Goal: Communication & Community: Ask a question

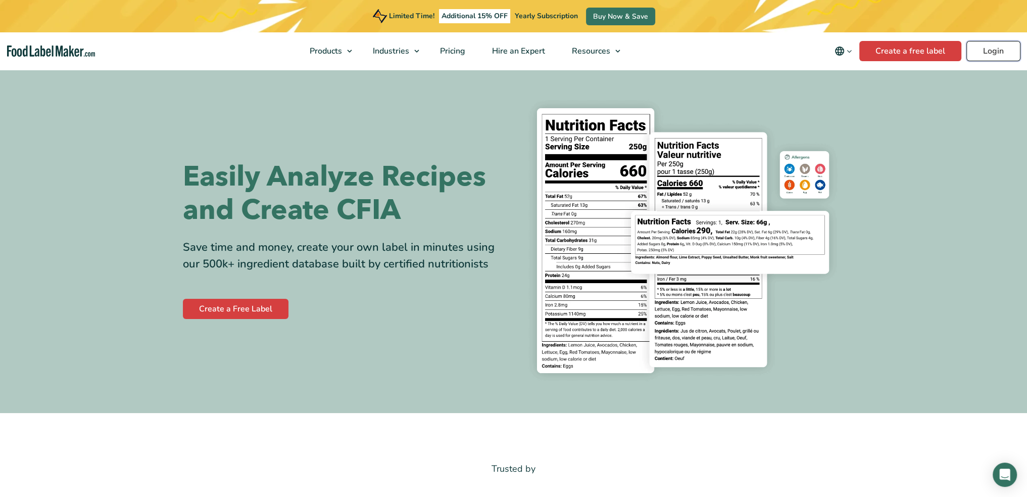
click at [516, 50] on link "Login" at bounding box center [994, 51] width 54 height 20
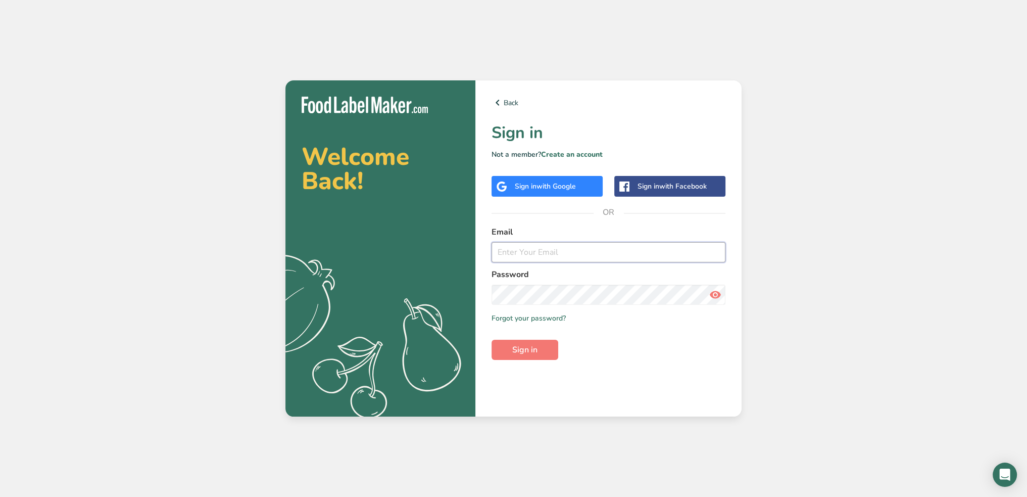
click at [557, 251] on input "email" at bounding box center [609, 252] width 234 height 20
click at [549, 251] on input "email" at bounding box center [609, 252] width 234 height 20
click at [547, 187] on span "with Google" at bounding box center [556, 186] width 39 height 10
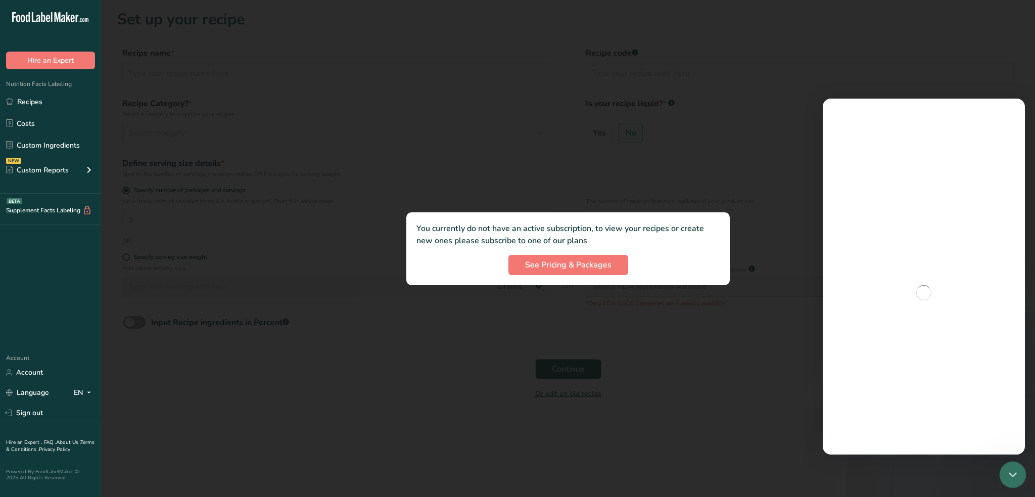
click at [1015, 473] on icon "Close Intercom Messenger" at bounding box center [1011, 473] width 12 height 12
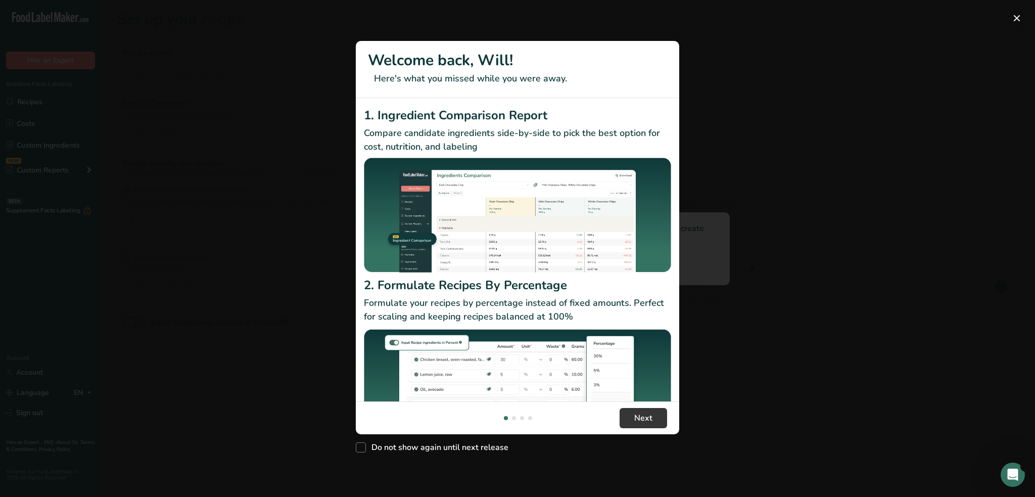
click at [1017, 19] on button "New Features" at bounding box center [1016, 18] width 16 height 16
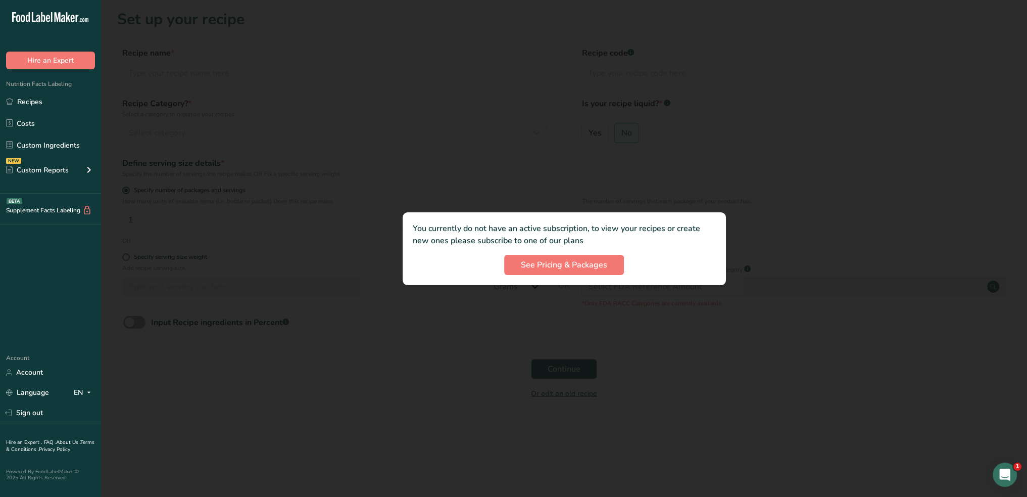
click at [449, 176] on div at bounding box center [564, 248] width 926 height 497
click at [530, 265] on span "See Pricing & Packages" at bounding box center [564, 265] width 86 height 12
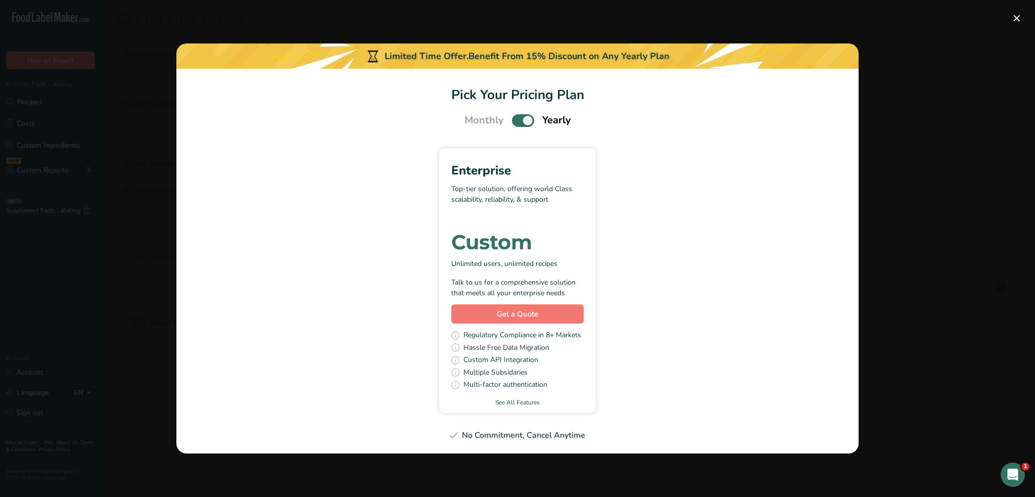
click at [522, 121] on span "Pick Your Pricing Plan Modal" at bounding box center [523, 120] width 22 height 13
click at [518, 121] on input "Pick Your Pricing Plan Modal" at bounding box center [515, 120] width 7 height 7
checkbox input "false"
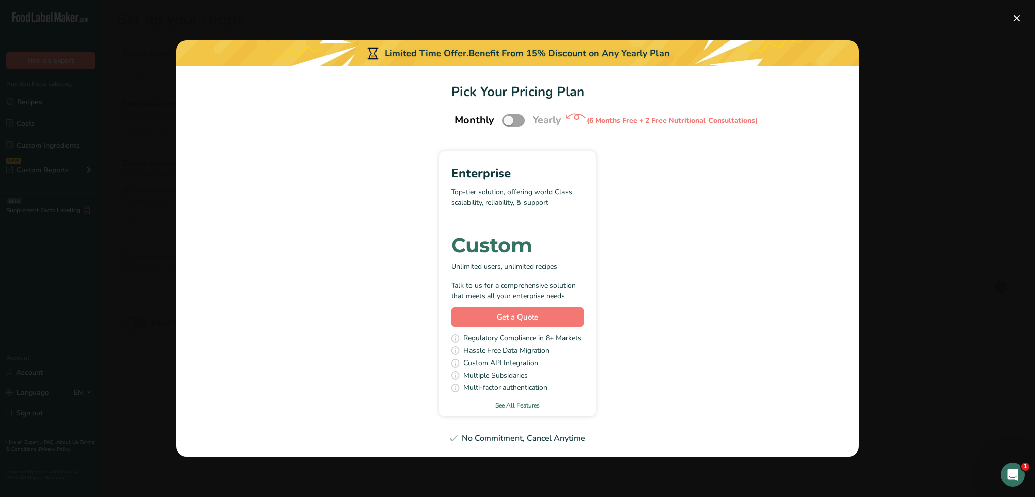
click at [911, 240] on div "Pick Your Pricing Plan Modal" at bounding box center [517, 248] width 1035 height 497
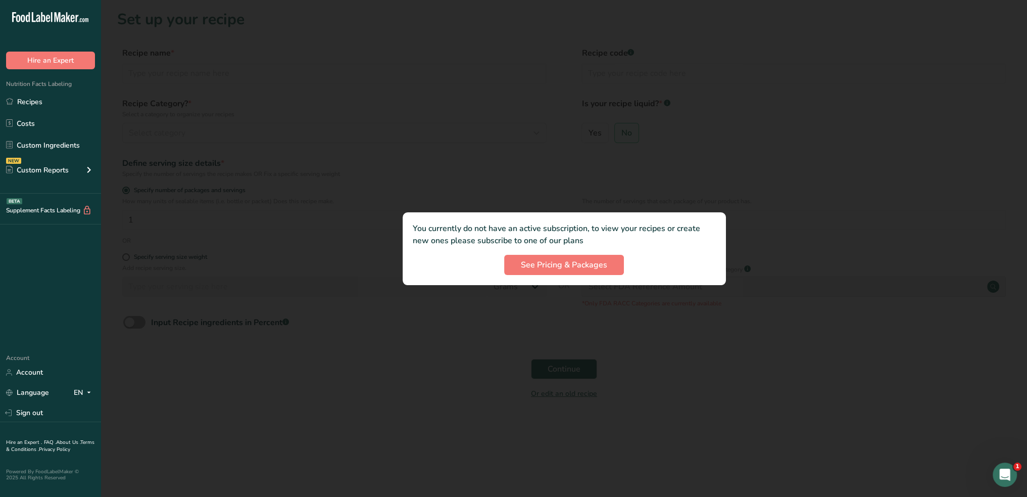
click at [179, 126] on div at bounding box center [564, 248] width 926 height 497
click at [57, 107] on link "Recipes" at bounding box center [50, 101] width 101 height 19
click at [200, 325] on div at bounding box center [564, 248] width 926 height 497
click at [207, 314] on div at bounding box center [564, 248] width 926 height 497
click at [266, 118] on div at bounding box center [564, 248] width 926 height 497
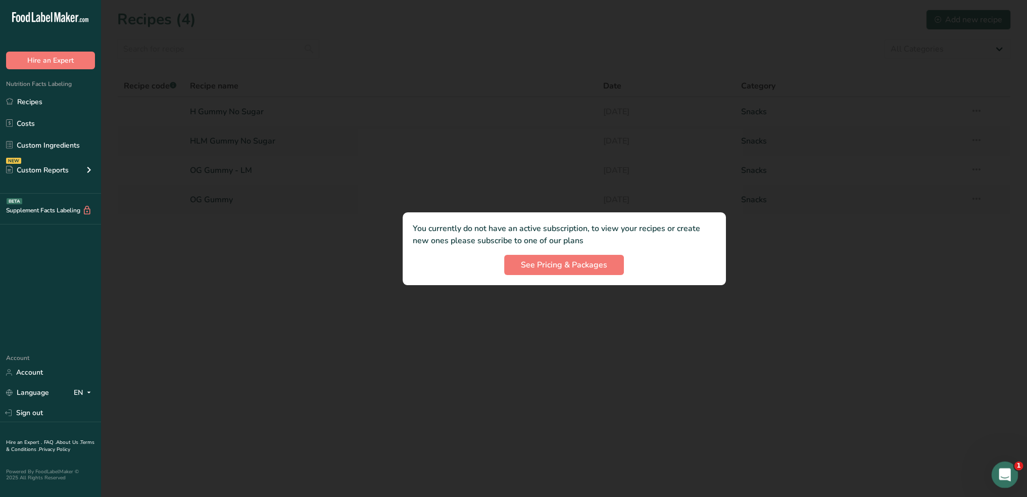
click at [996, 482] on div "Open Intercom Messenger" at bounding box center [1003, 472] width 33 height 33
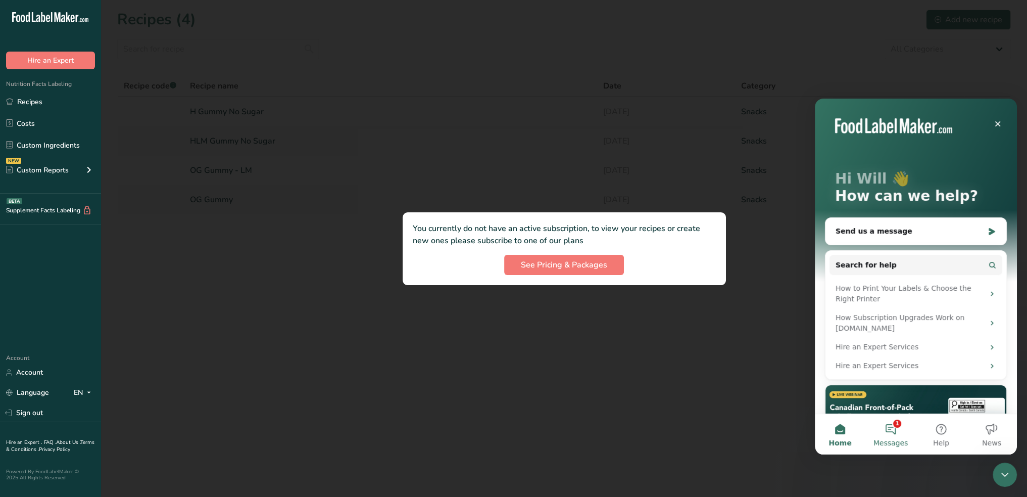
click at [892, 437] on button "1 Messages" at bounding box center [891, 434] width 51 height 40
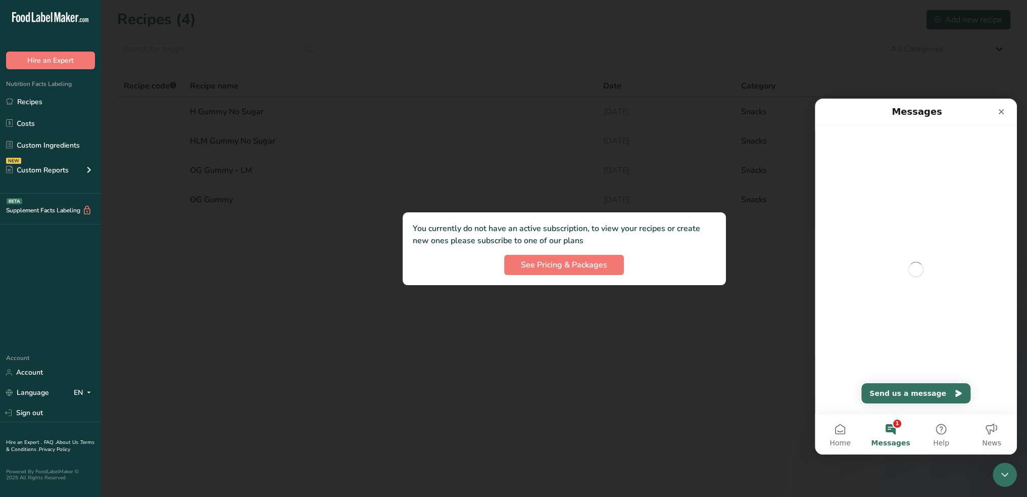
click at [429, 306] on div at bounding box center [564, 248] width 926 height 497
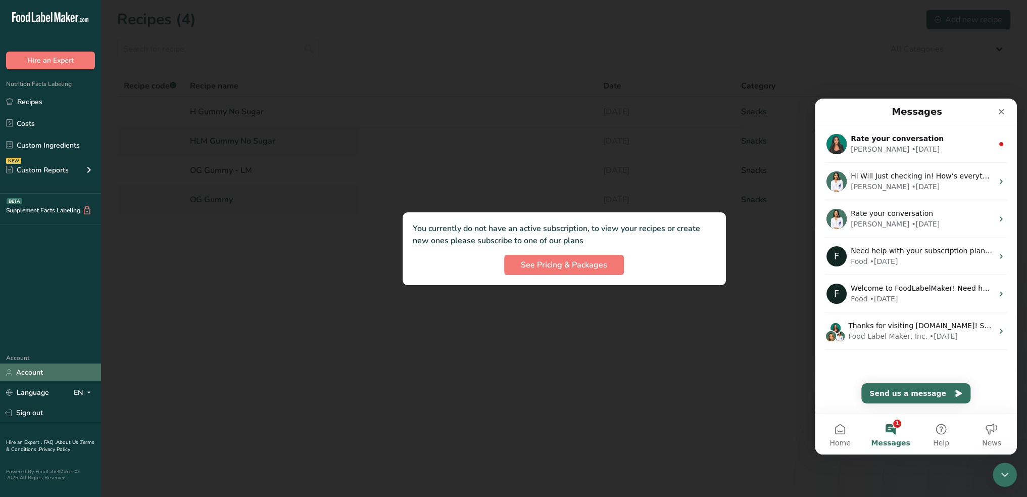
click at [40, 371] on link "Account" at bounding box center [50, 372] width 101 height 18
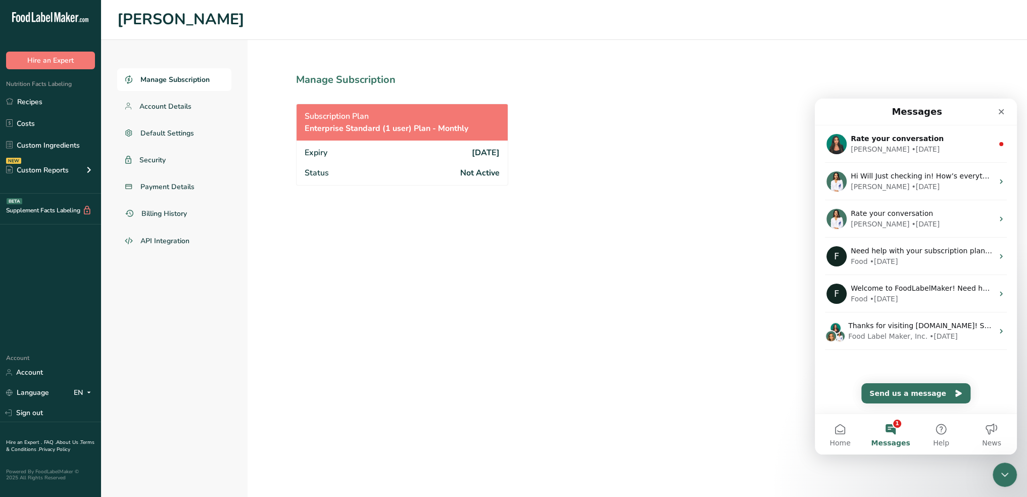
click at [416, 123] on span "Enterprise Standard (1 user) Plan - Monthly" at bounding box center [387, 128] width 164 height 12
click at [1005, 479] on div "Close Intercom Messenger" at bounding box center [1003, 473] width 24 height 24
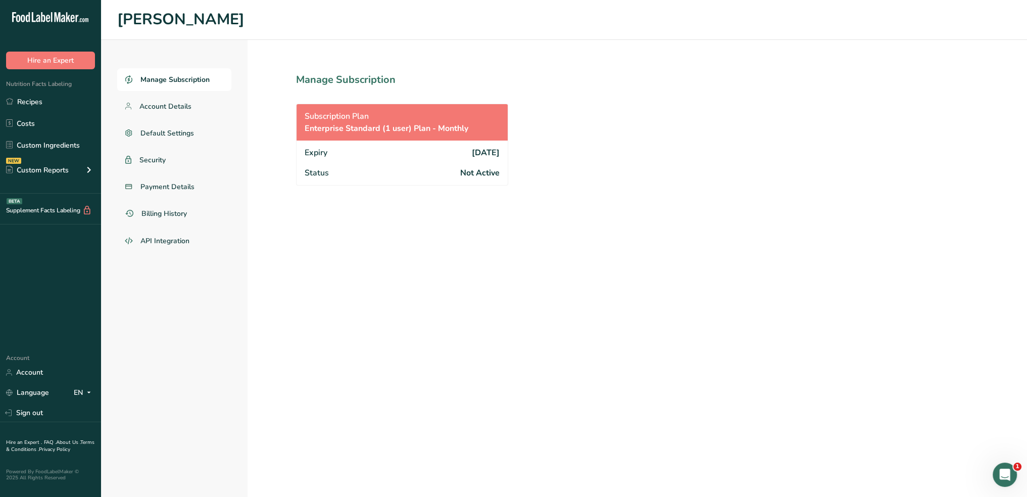
click at [395, 161] on div "Expiry 2025-06-10" at bounding box center [402, 151] width 211 height 22
click at [464, 122] on span "Enterprise Standard (1 user) Plan - Monthly" at bounding box center [387, 128] width 164 height 12
click at [197, 206] on link "Billing History" at bounding box center [174, 213] width 114 height 23
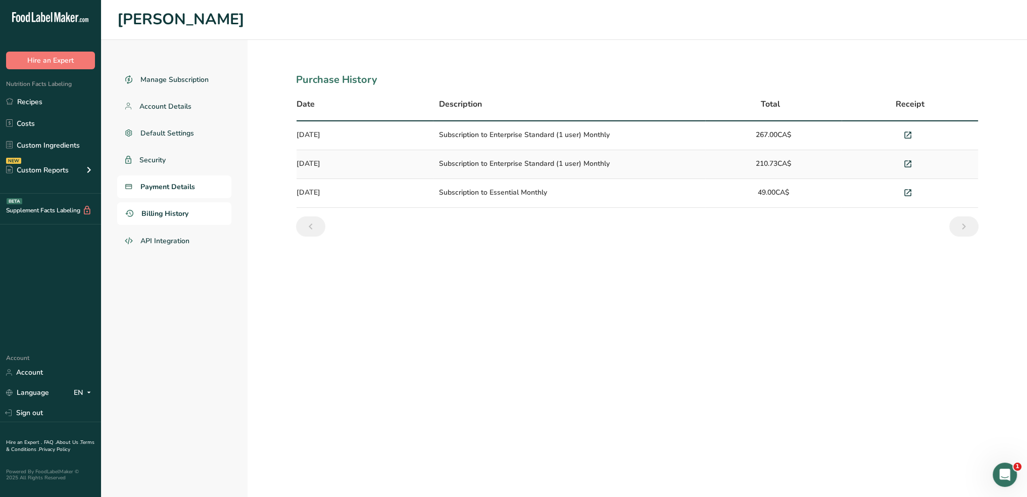
click at [196, 183] on link "Payment Details" at bounding box center [174, 186] width 114 height 23
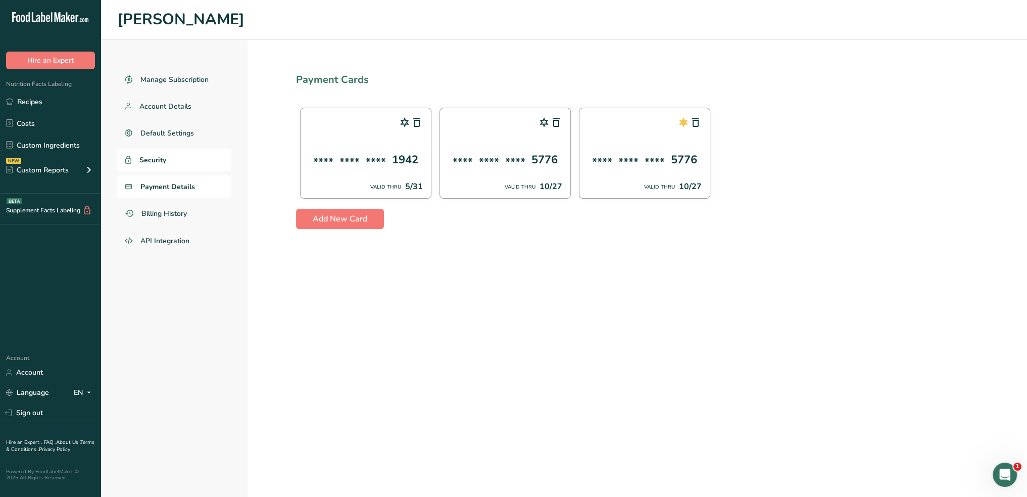
click at [188, 167] on link "Security" at bounding box center [174, 160] width 114 height 23
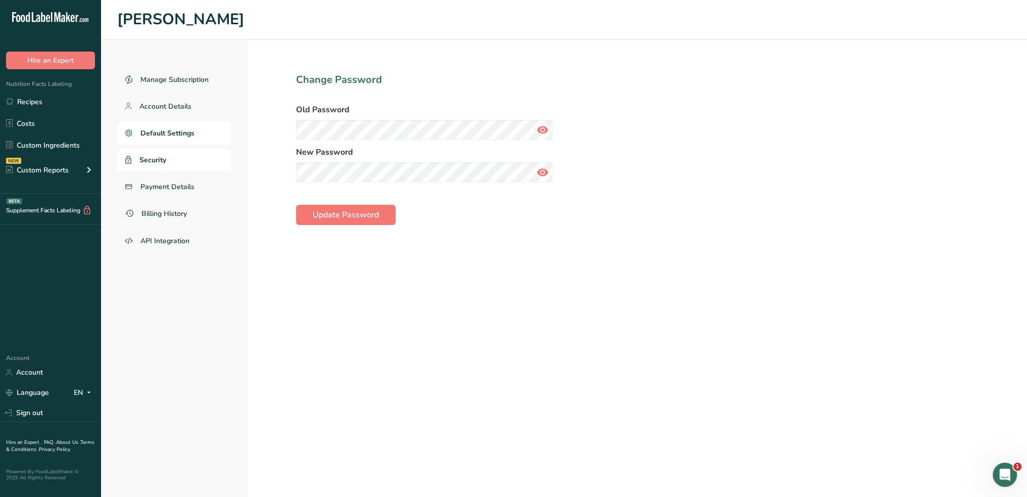
click at [188, 143] on link "Default Settings" at bounding box center [174, 133] width 114 height 23
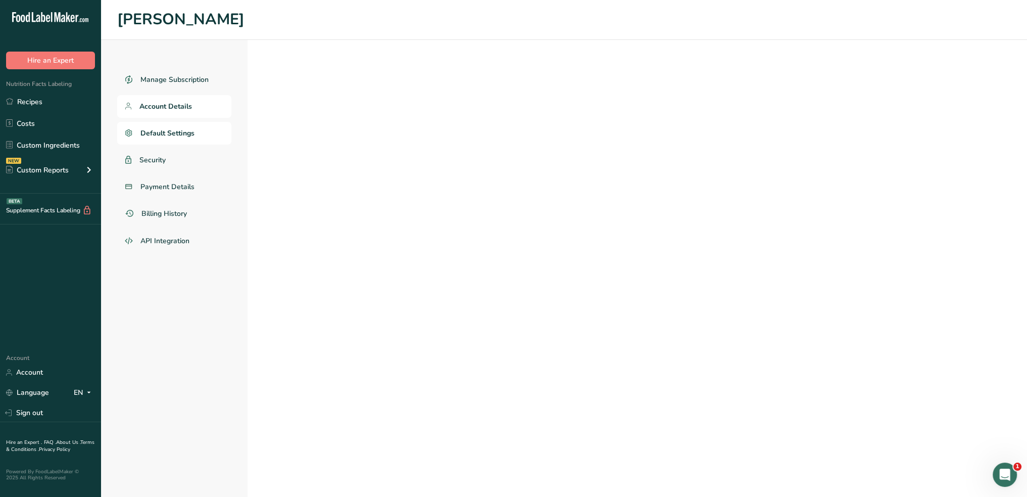
select select
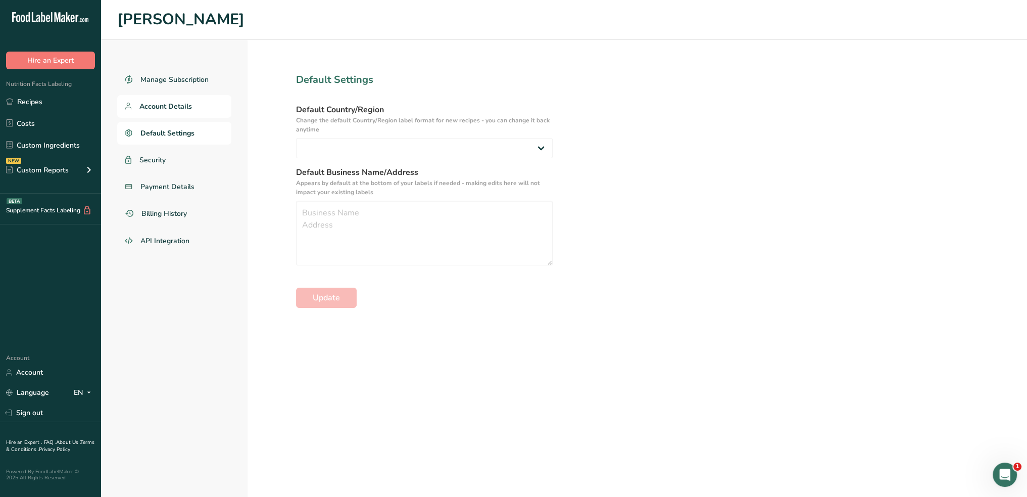
click at [203, 102] on link "Account Details" at bounding box center [174, 106] width 114 height 23
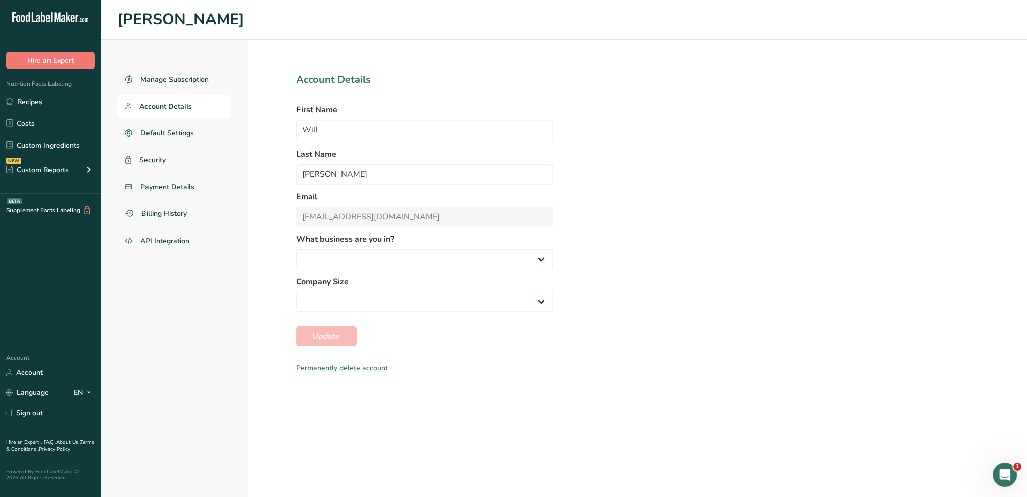
select select
click at [214, 76] on link "Manage Subscription" at bounding box center [174, 79] width 114 height 23
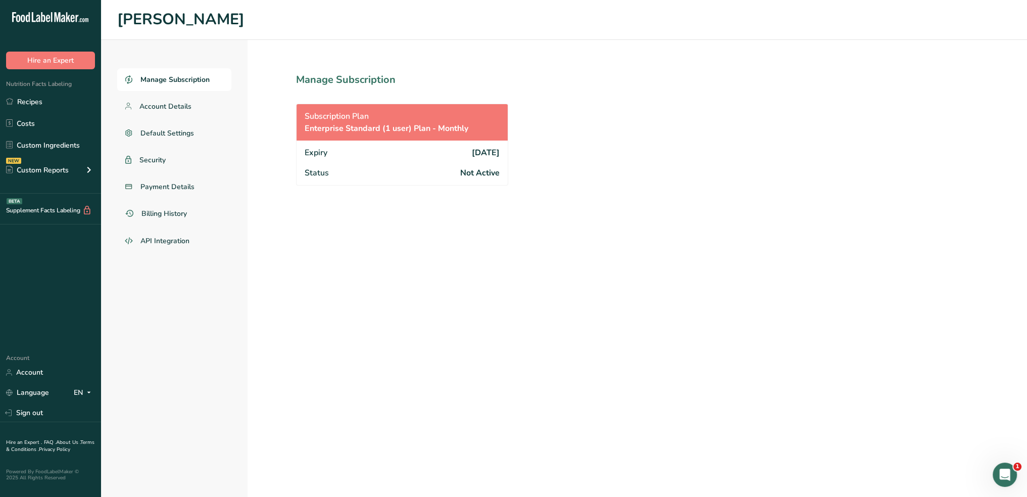
click at [406, 127] on span "Enterprise Standard (1 user) Plan - Monthly" at bounding box center [387, 128] width 164 height 12
click at [464, 161] on div "Expiry 2025-06-10" at bounding box center [402, 151] width 211 height 22
click at [62, 107] on link "Recipes" at bounding box center [50, 101] width 101 height 19
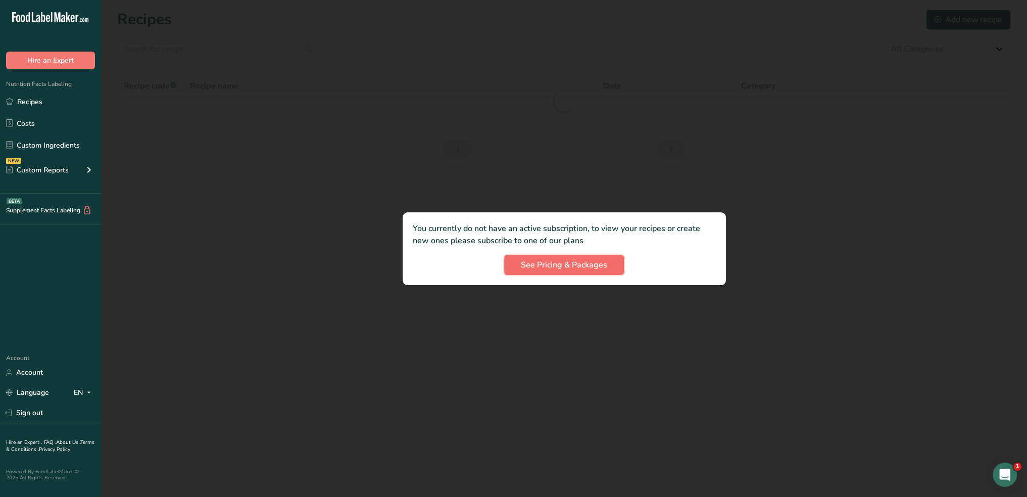
click at [566, 259] on span "See Pricing & Packages" at bounding box center [564, 265] width 86 height 12
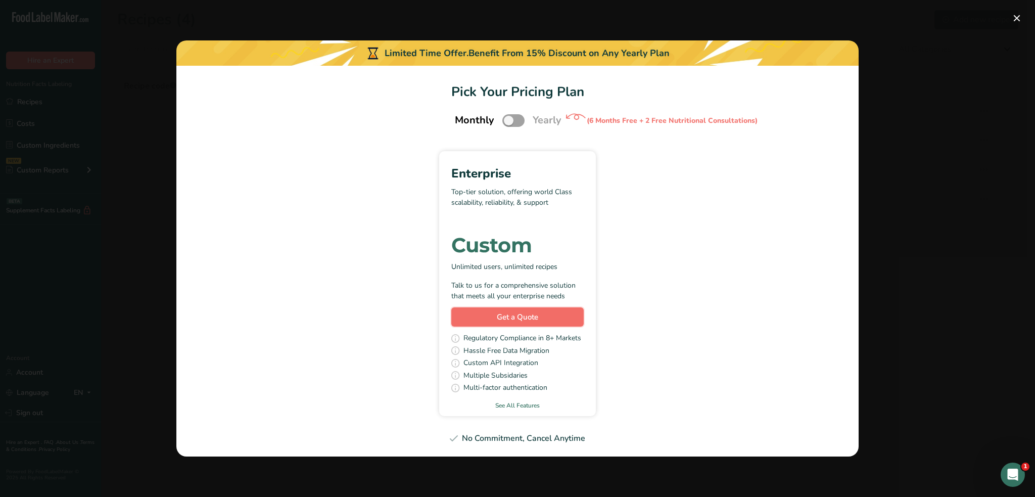
click at [529, 320] on span "Get a Quote" at bounding box center [517, 317] width 41 height 12
click at [959, 175] on div "Pick Your Pricing Plan Modal" at bounding box center [517, 248] width 1035 height 497
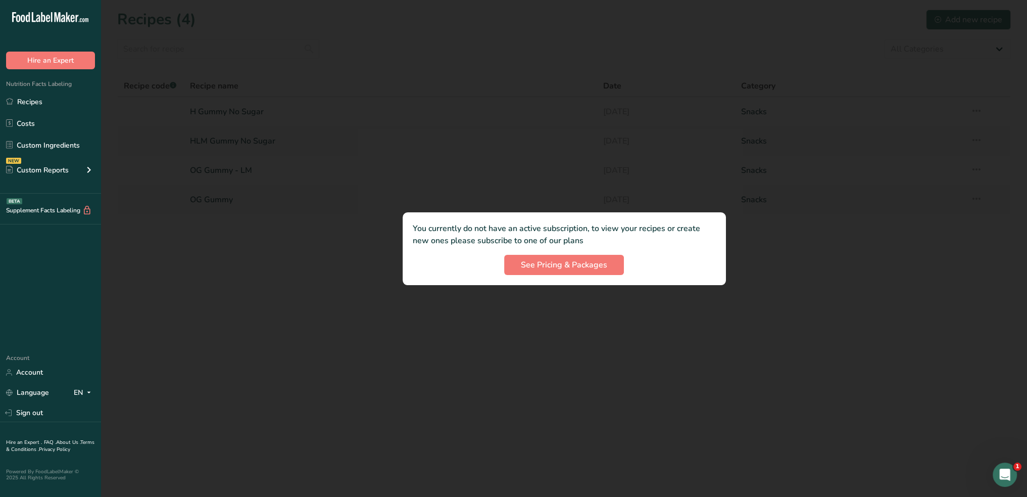
click at [298, 306] on div at bounding box center [564, 248] width 926 height 497
click at [44, 169] on div "Custom Reports" at bounding box center [37, 170] width 63 height 11
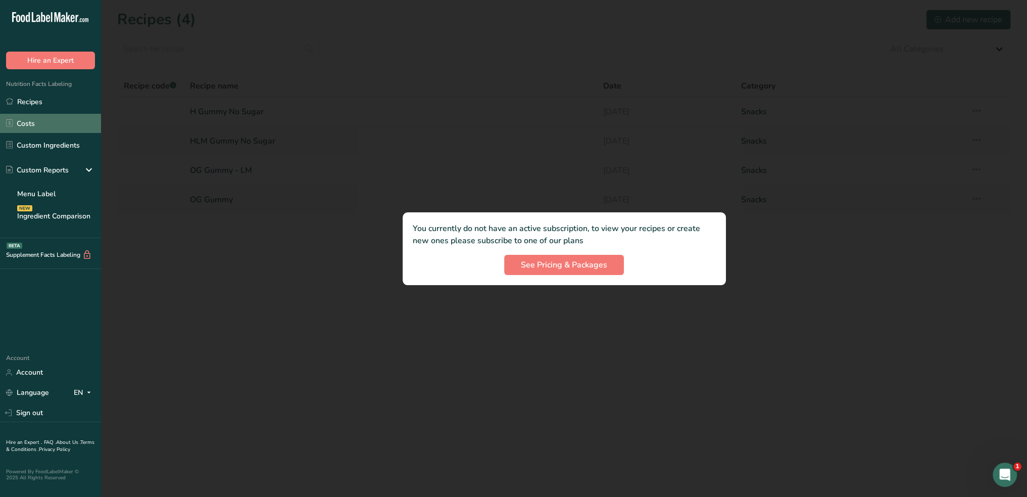
click at [54, 121] on link "Costs" at bounding box center [50, 123] width 101 height 19
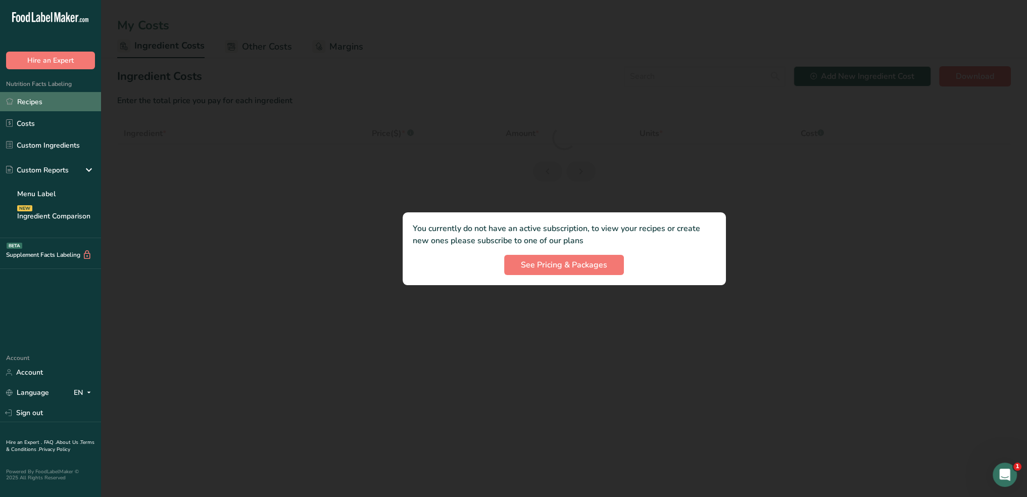
click at [54, 105] on link "Recipes" at bounding box center [50, 101] width 101 height 19
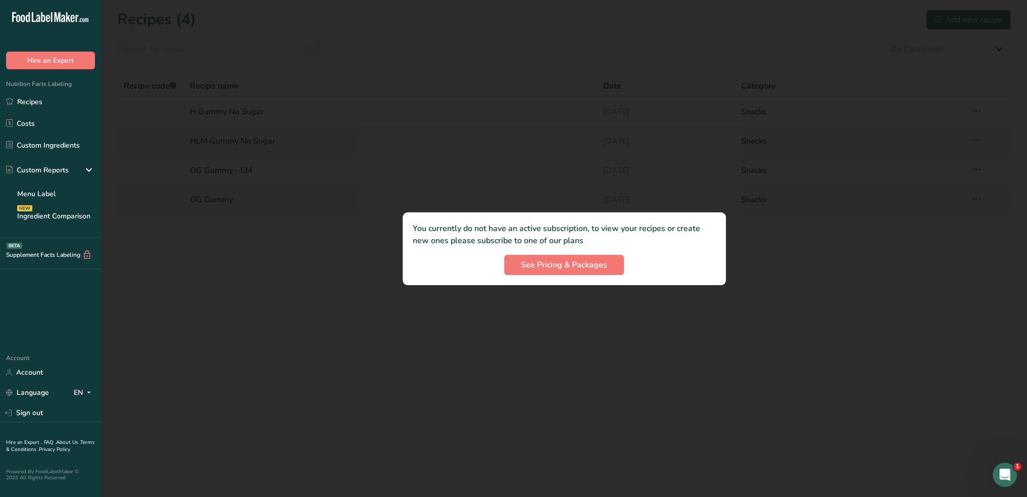
click at [226, 229] on div at bounding box center [564, 248] width 926 height 497
click at [881, 255] on div at bounding box center [564, 248] width 926 height 497
click at [1004, 472] on icon "Open Intercom Messenger" at bounding box center [1003, 473] width 7 height 8
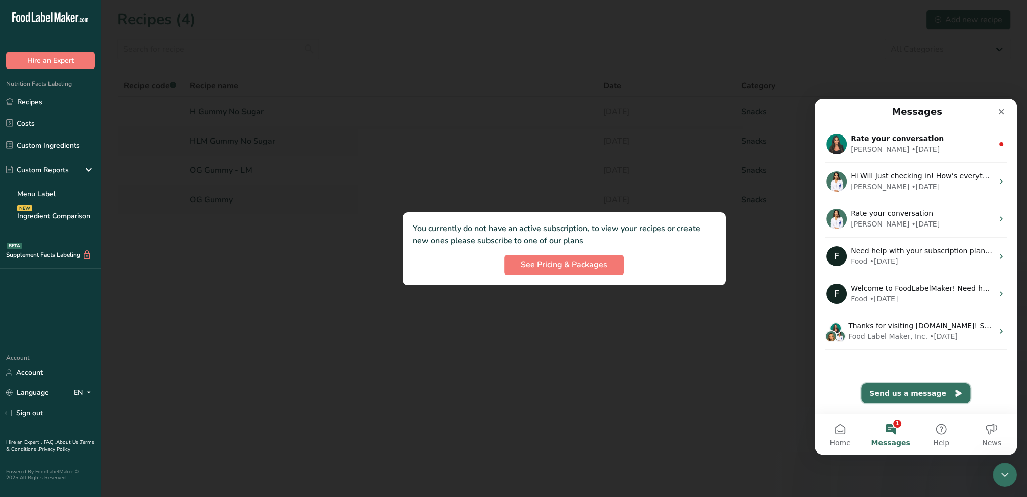
click at [934, 393] on button "Send us a message" at bounding box center [915, 393] width 109 height 20
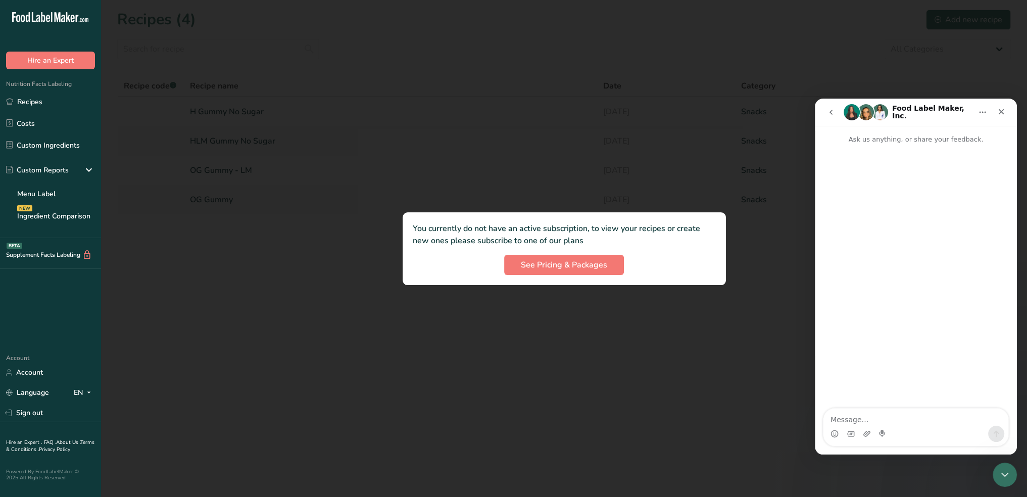
click at [837, 114] on button "go back" at bounding box center [831, 112] width 19 height 19
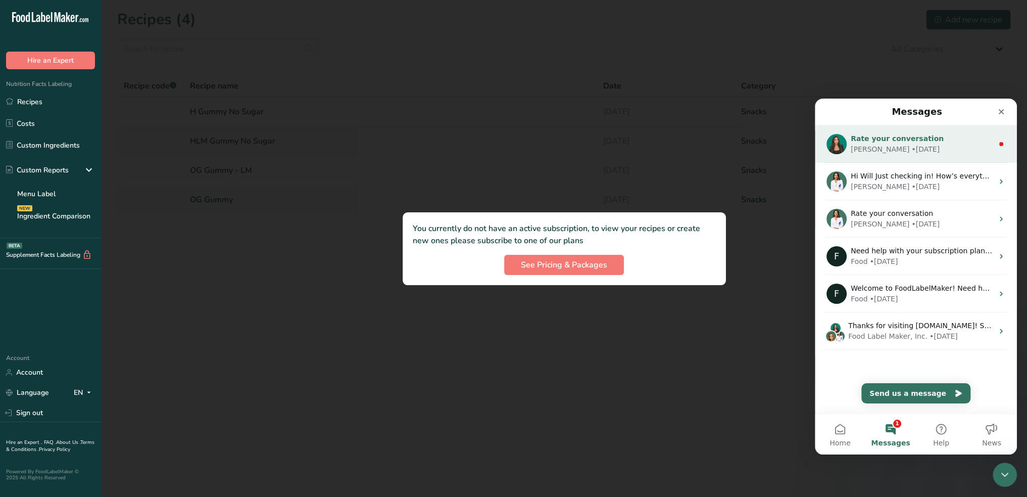
click at [910, 151] on div "Aya • 14w ago" at bounding box center [922, 149] width 142 height 11
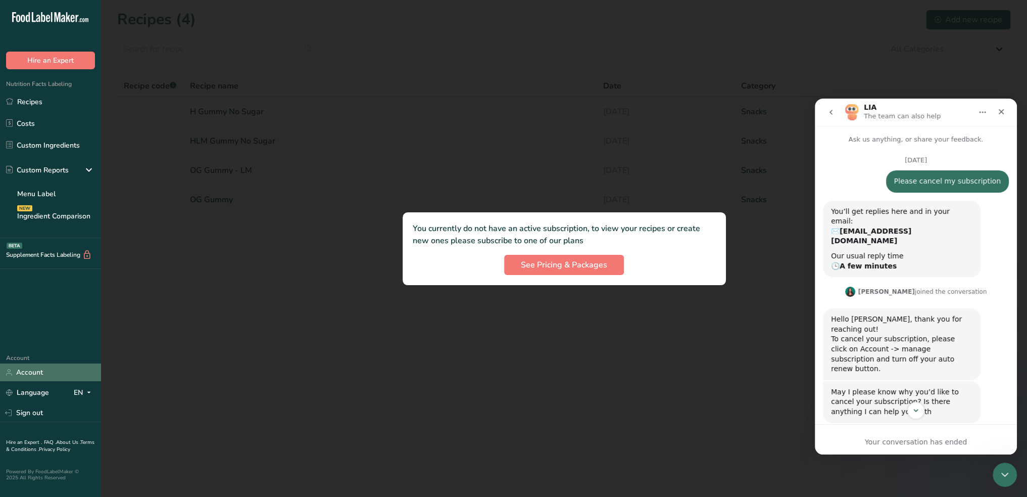
click at [42, 375] on link "Account" at bounding box center [50, 372] width 101 height 18
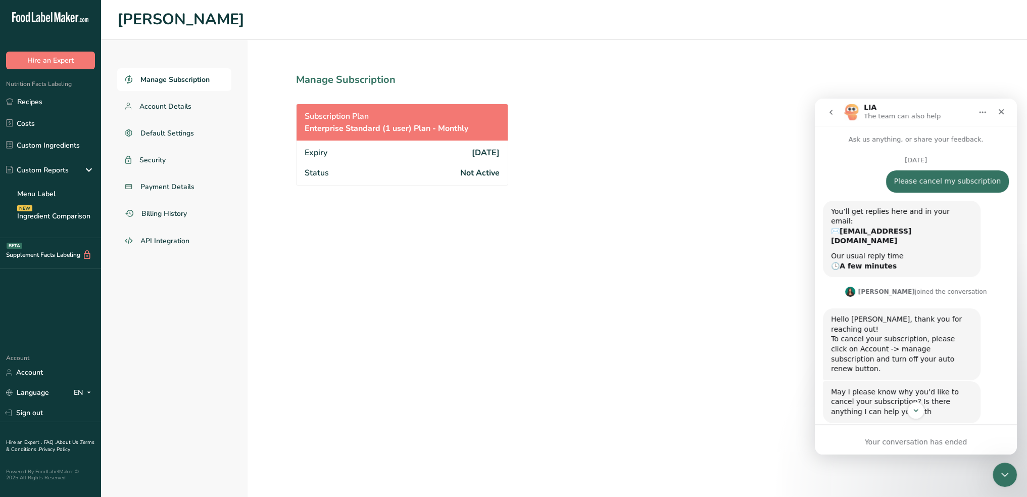
click at [399, 119] on div "Subscription Plan Enterprise Standard (1 user) Plan - Monthly" at bounding box center [402, 122] width 211 height 36
click at [413, 156] on div "Expiry 2025-06-10" at bounding box center [402, 151] width 211 height 22
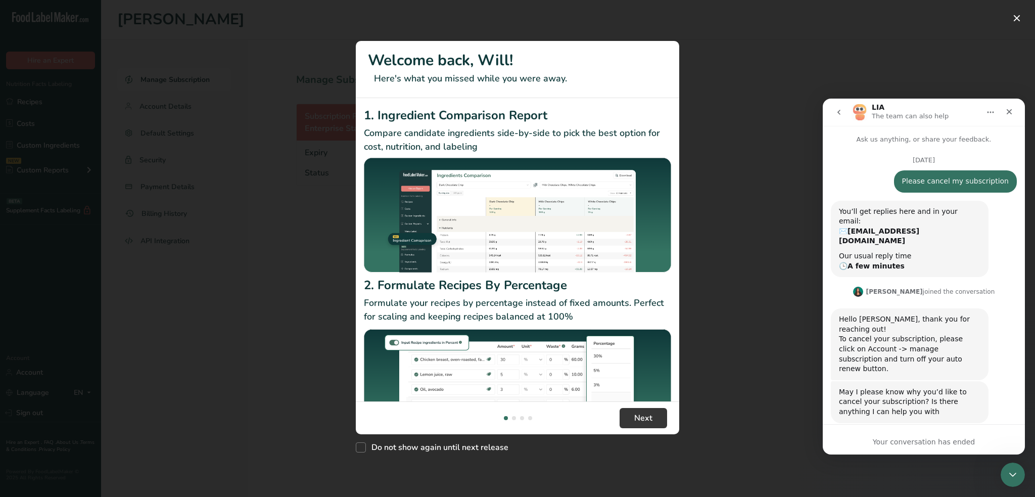
scroll to position [61, 0]
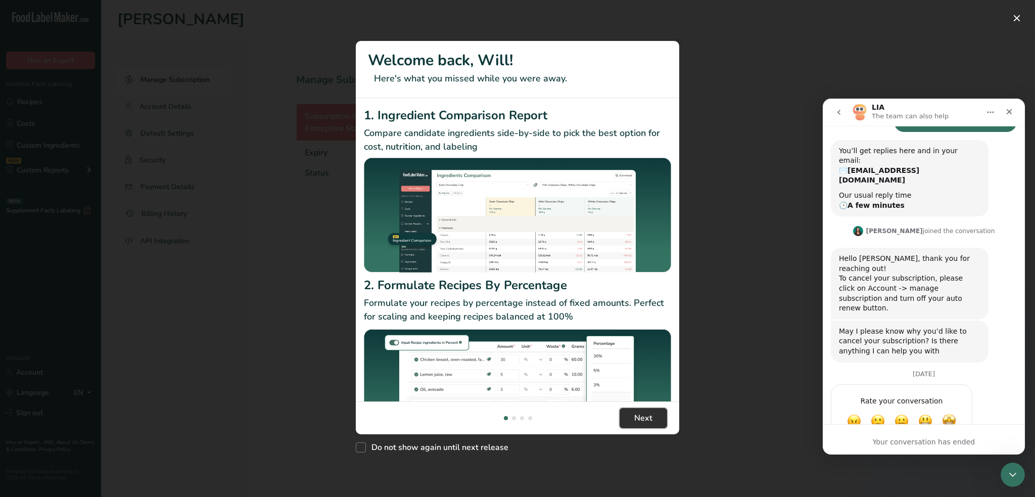
click at [645, 419] on span "Next" at bounding box center [643, 418] width 18 height 12
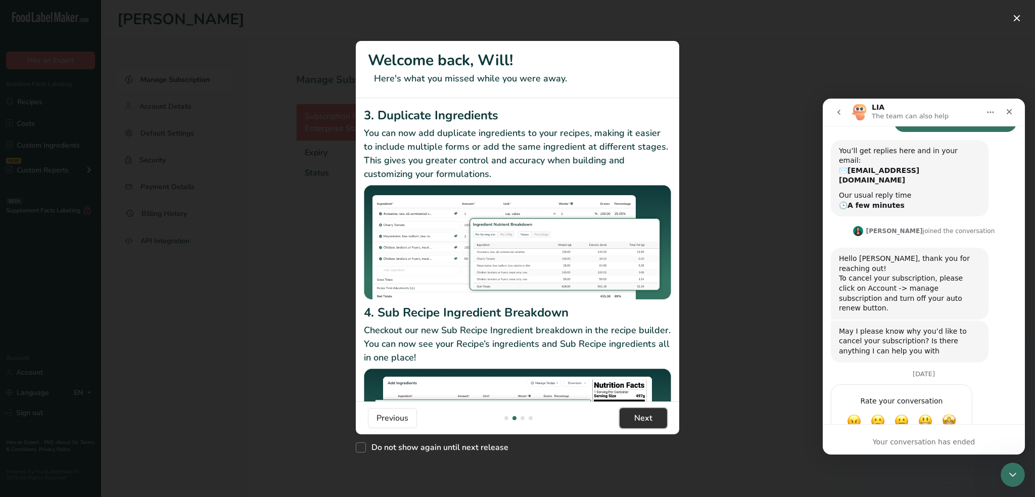
click at [645, 419] on span "Next" at bounding box center [643, 418] width 18 height 12
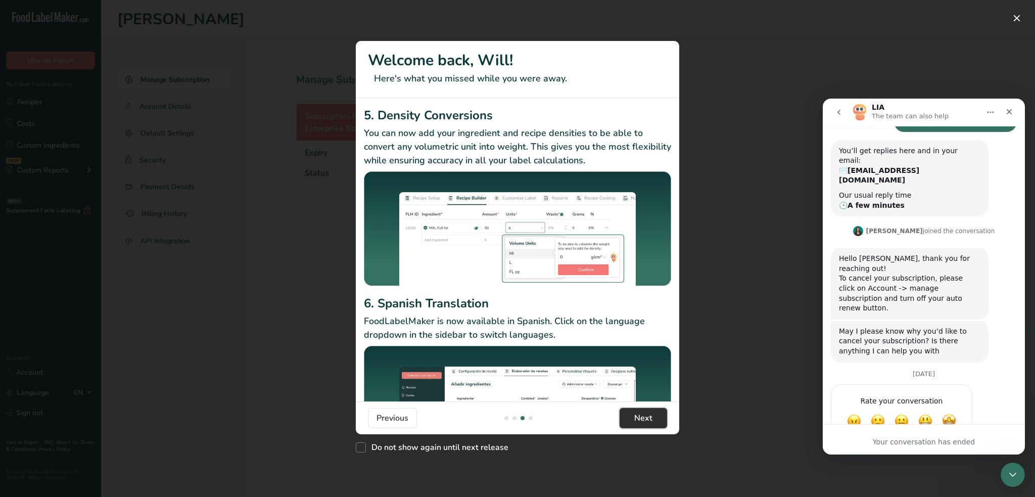
click at [645, 419] on span "Next" at bounding box center [643, 418] width 18 height 12
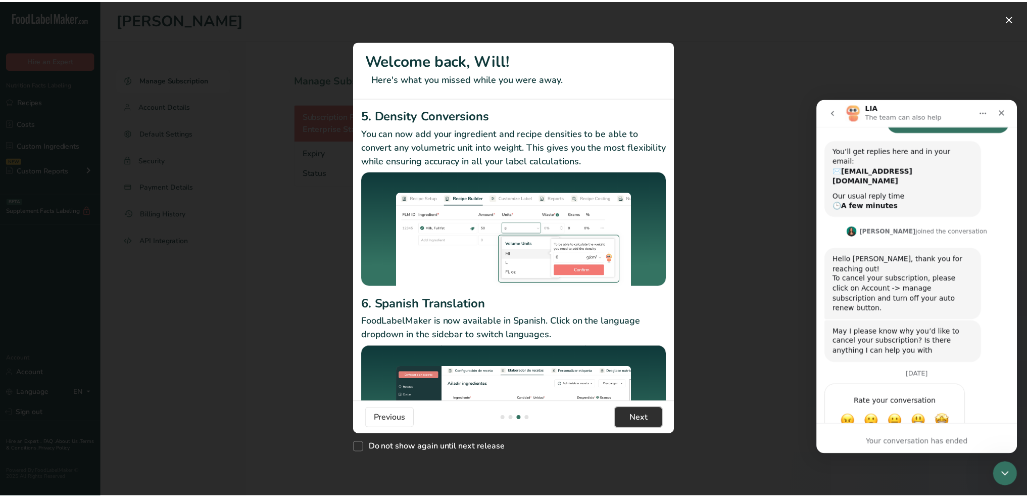
scroll to position [0, 970]
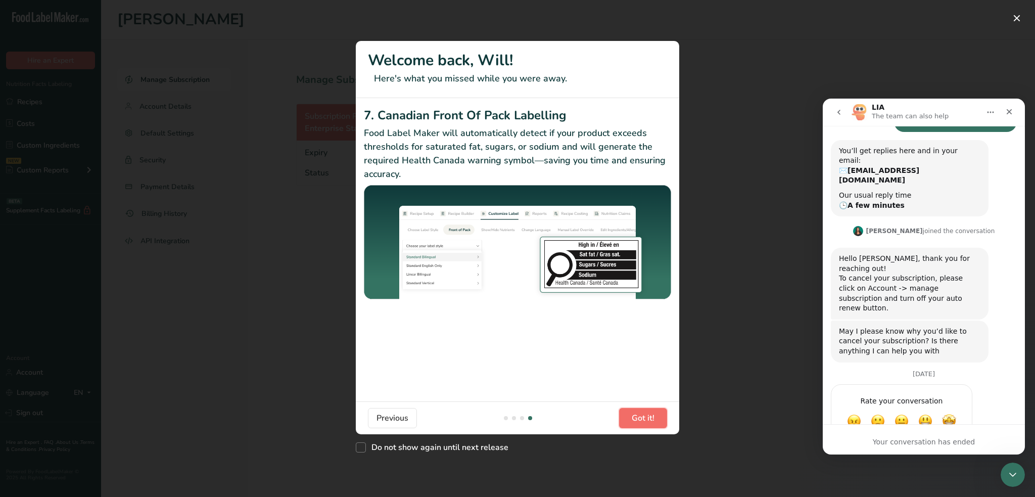
click at [645, 419] on span "Got it!" at bounding box center [643, 418] width 23 height 12
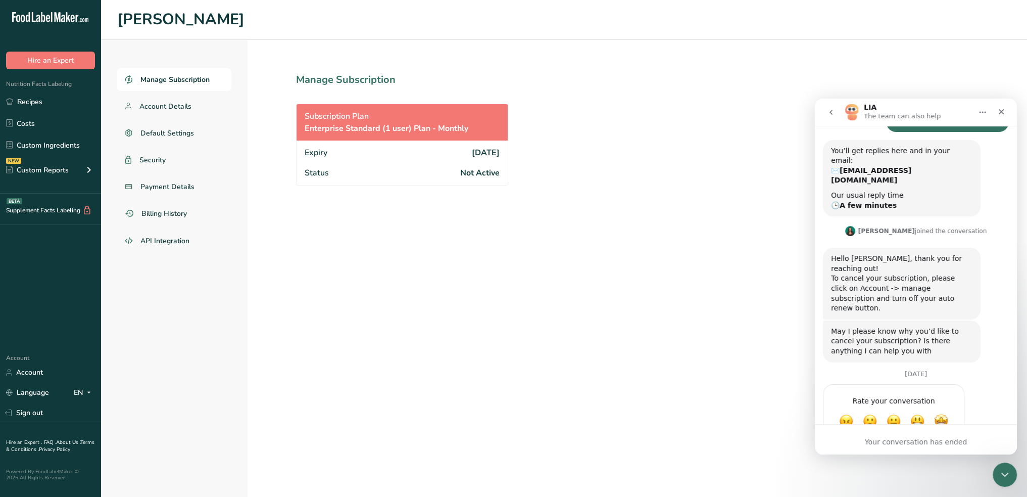
click at [374, 99] on section "Manage Subscription Subscription Plan Enterprise Standard (1 user) Plan - Month…" at bounding box center [425, 268] width 354 height 457
click at [377, 117] on div "Subscription Plan Enterprise Standard (1 user) Plan - Monthly" at bounding box center [402, 122] width 211 height 36
click at [390, 164] on div "Status Not Active" at bounding box center [402, 174] width 211 height 22
click at [389, 160] on div "Expiry 2025-06-10" at bounding box center [402, 151] width 211 height 22
click at [835, 114] on button "go back" at bounding box center [831, 112] width 19 height 19
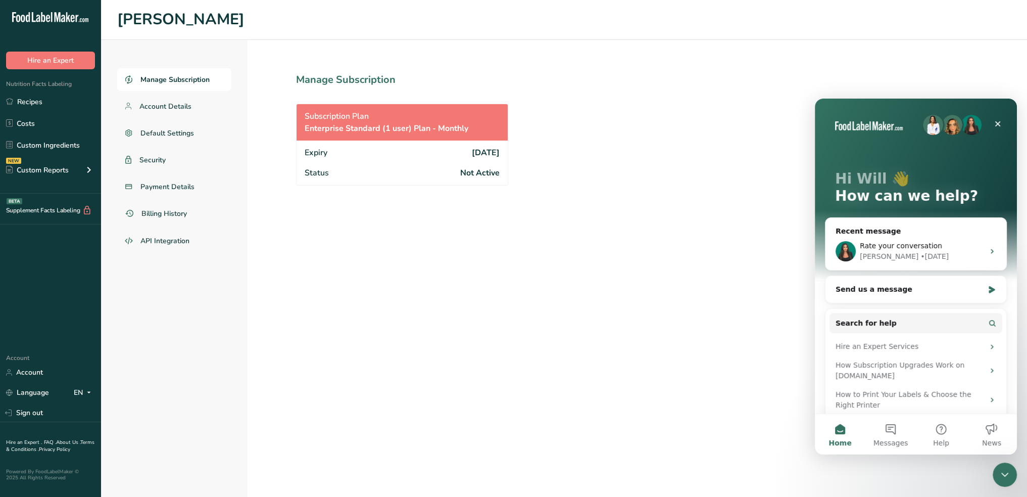
scroll to position [0, 0]
click at [896, 442] on span "Messages" at bounding box center [891, 442] width 35 height 7
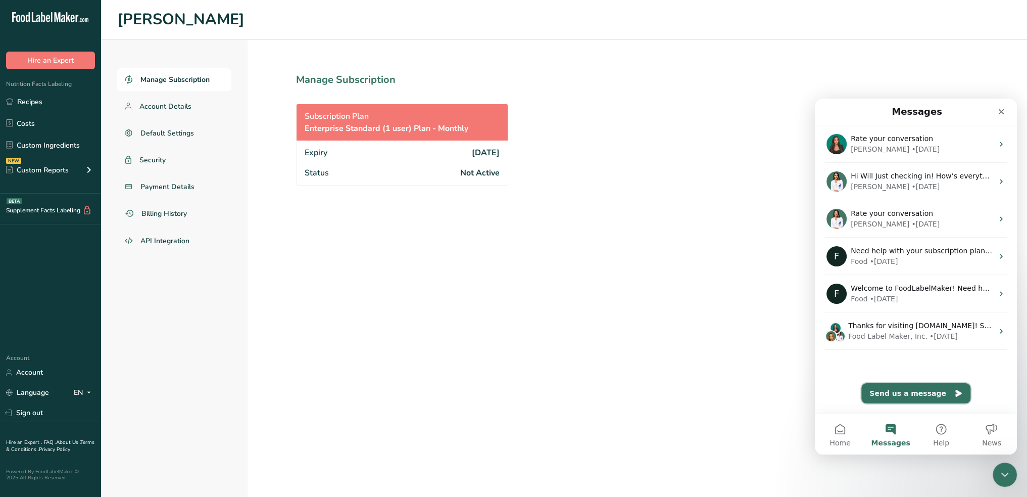
click at [910, 394] on button "Send us a message" at bounding box center [915, 393] width 109 height 20
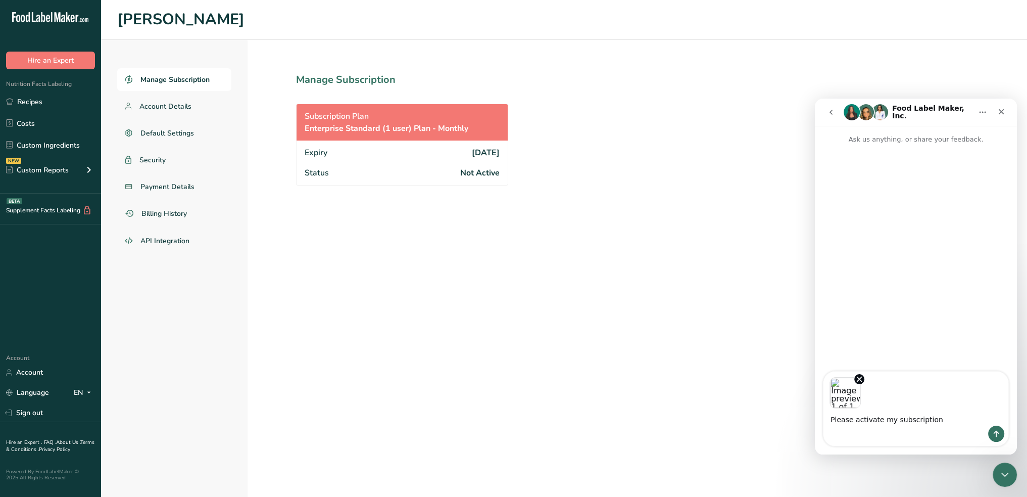
type textarea "Please activate my subscription"
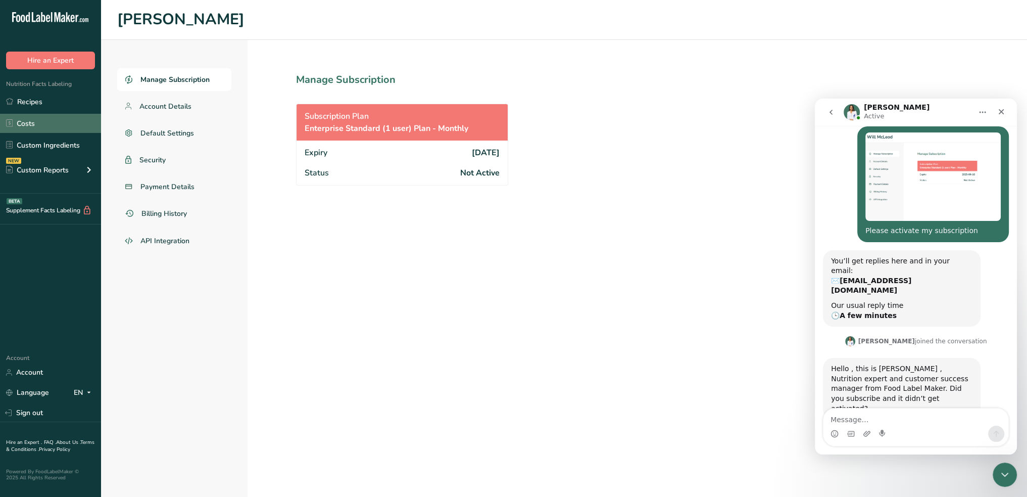
scroll to position [32, 0]
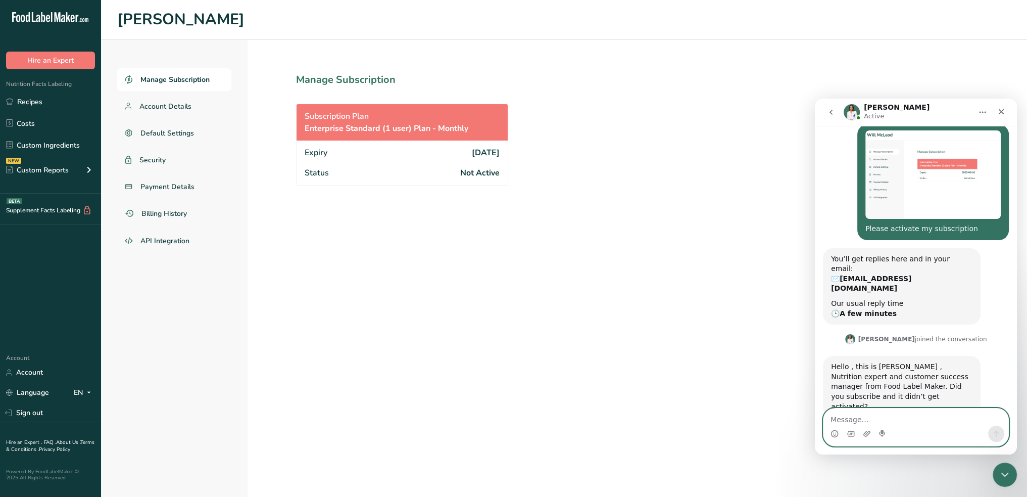
drag, startPoint x: 855, startPoint y: 411, endPoint x: 839, endPoint y: 399, distance: 19.8
click at [855, 411] on textarea "Message…" at bounding box center [916, 416] width 185 height 17
click at [472, 157] on span "2025-06-10" at bounding box center [486, 153] width 28 height 12
click at [864, 418] on textarea "Message…" at bounding box center [916, 416] width 185 height 17
type textarea "I'm trying to resubscribe"
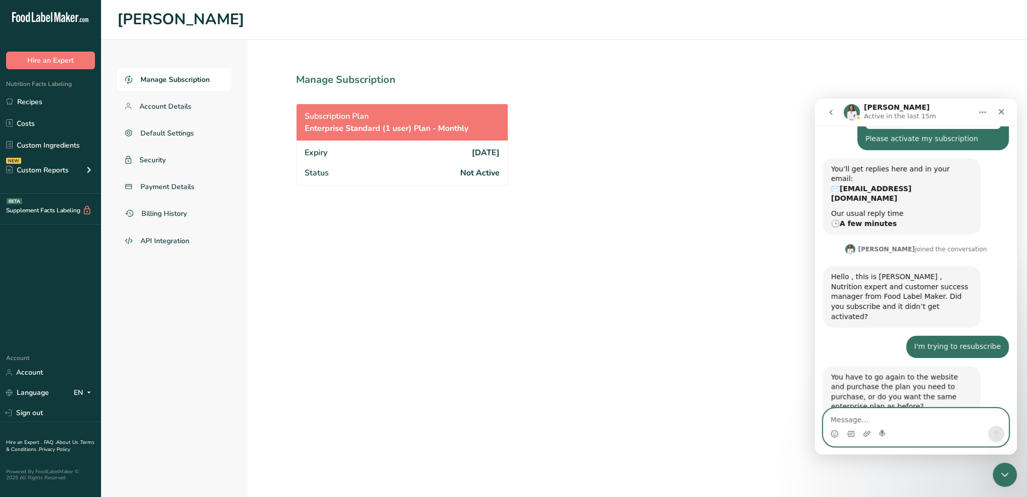
scroll to position [123, 0]
click at [919, 421] on textarea "Message…" at bounding box center [916, 416] width 185 height 17
type textarea "Same as before, can you help?"
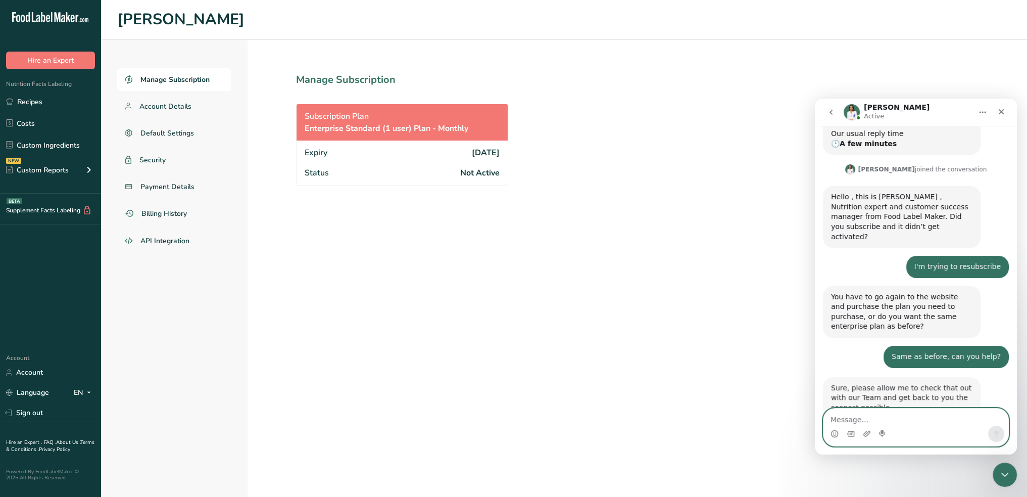
scroll to position [203, 0]
click at [928, 421] on textarea "Message…" at bounding box center [916, 416] width 185 height 17
